Goal: Find contact information: Find contact information

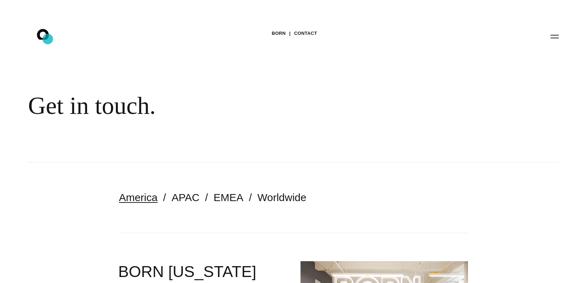
click at [48, 39] on icon ".st0{display:none;} .st1{display:inline;} .st2{font-family:'HelveticaNeue-Mediu…" at bounding box center [47, 36] width 45 height 18
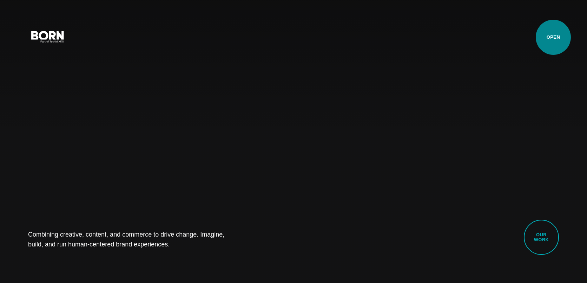
click at [554, 37] on button "Primary Menu" at bounding box center [555, 36] width 17 height 15
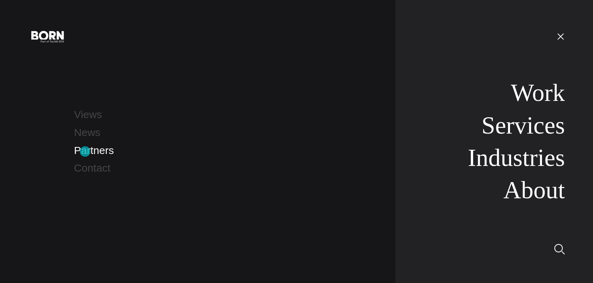
click at [85, 151] on link "Partners" at bounding box center [94, 150] width 40 height 12
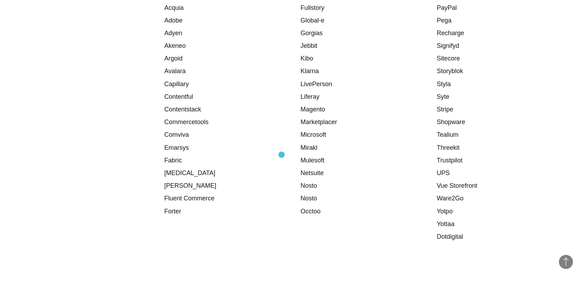
scroll to position [974, 0]
click at [313, 211] on link "Occtoo" at bounding box center [311, 210] width 20 height 7
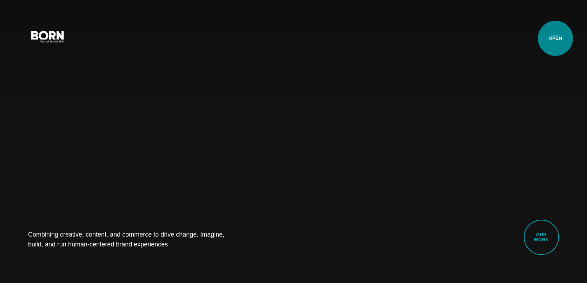
click at [556, 38] on button "Primary Menu" at bounding box center [555, 36] width 17 height 15
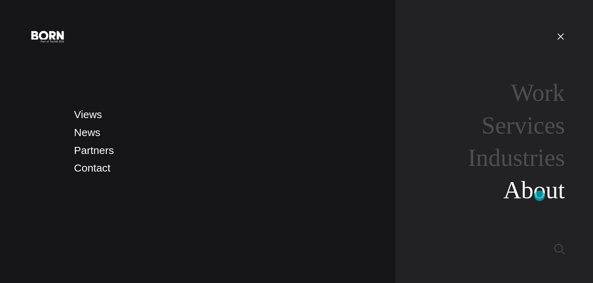
click at [539, 195] on link "About" at bounding box center [533, 189] width 61 height 27
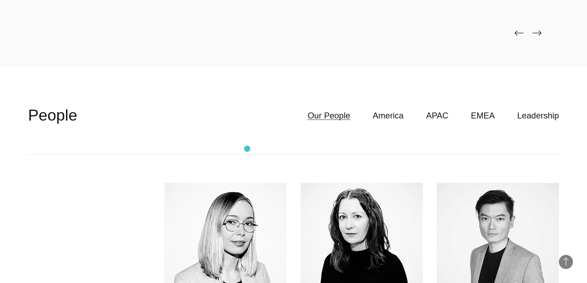
scroll to position [1873, 0]
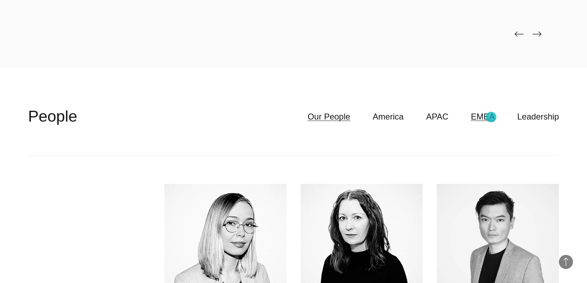
click at [491, 117] on link "EMEA" at bounding box center [483, 116] width 24 height 13
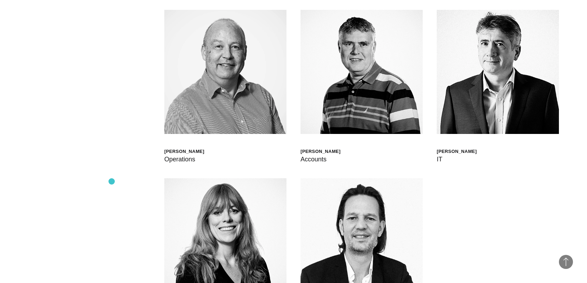
scroll to position [2377, 0]
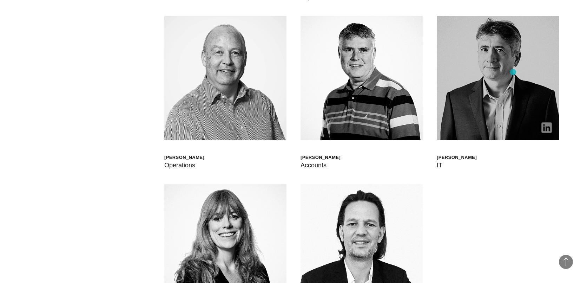
click at [513, 72] on img at bounding box center [498, 78] width 122 height 124
click at [463, 109] on img at bounding box center [498, 78] width 122 height 124
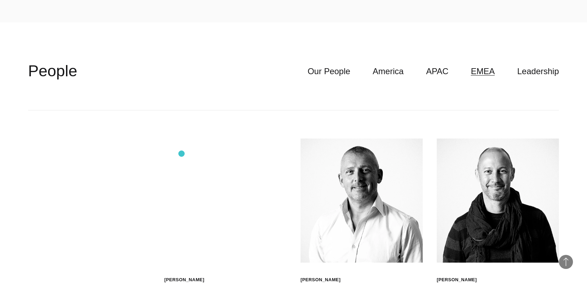
scroll to position [1883, 0]
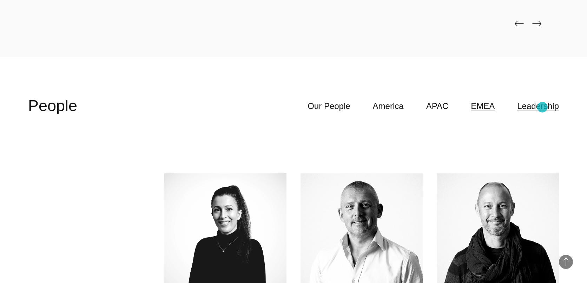
click at [543, 107] on link "Leadership" at bounding box center [538, 105] width 42 height 13
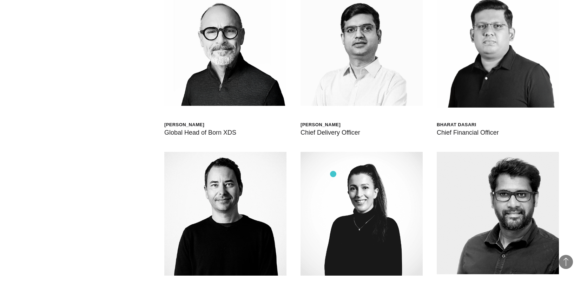
scroll to position [1930, 0]
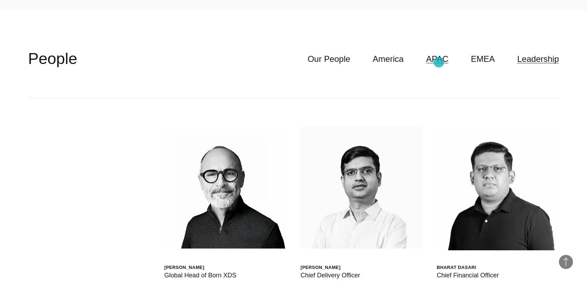
click at [439, 62] on link "APAC" at bounding box center [437, 58] width 22 height 13
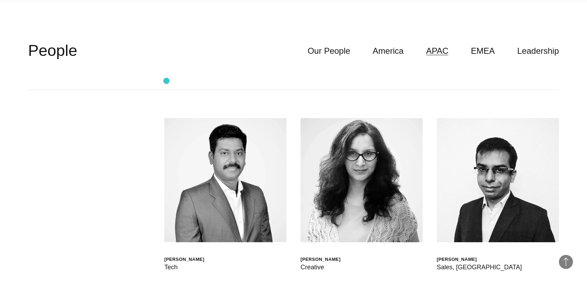
scroll to position [1947, 0]
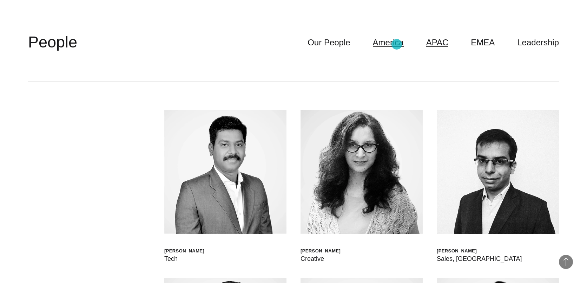
click at [397, 44] on link "America" at bounding box center [388, 42] width 31 height 13
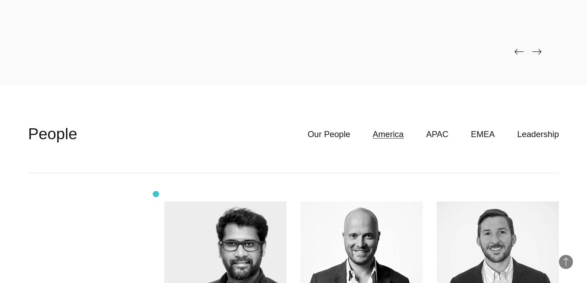
scroll to position [1856, 0]
click at [348, 135] on link "Our People" at bounding box center [329, 133] width 43 height 13
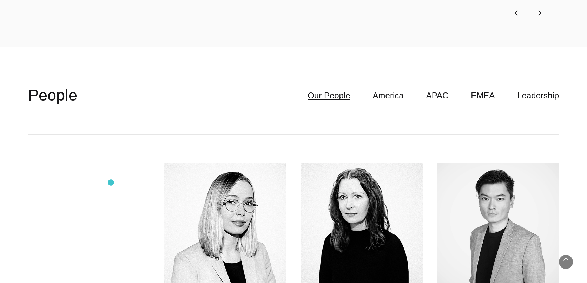
scroll to position [1856, 0]
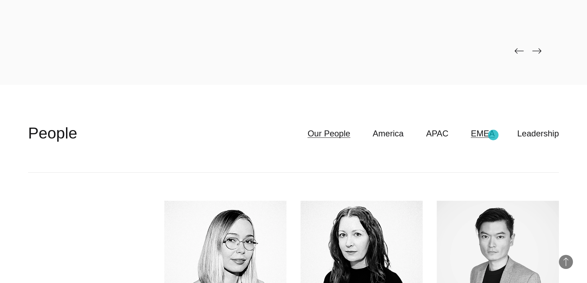
click at [494, 135] on link "EMEA" at bounding box center [483, 133] width 24 height 13
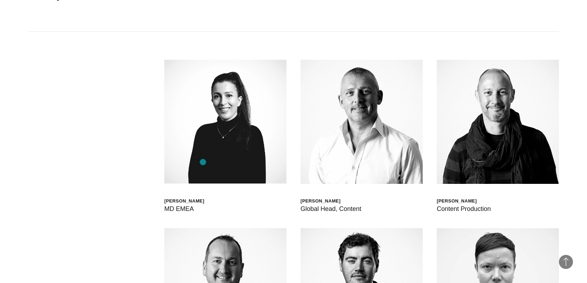
scroll to position [2014, 0]
